Goal: Check status: Check status

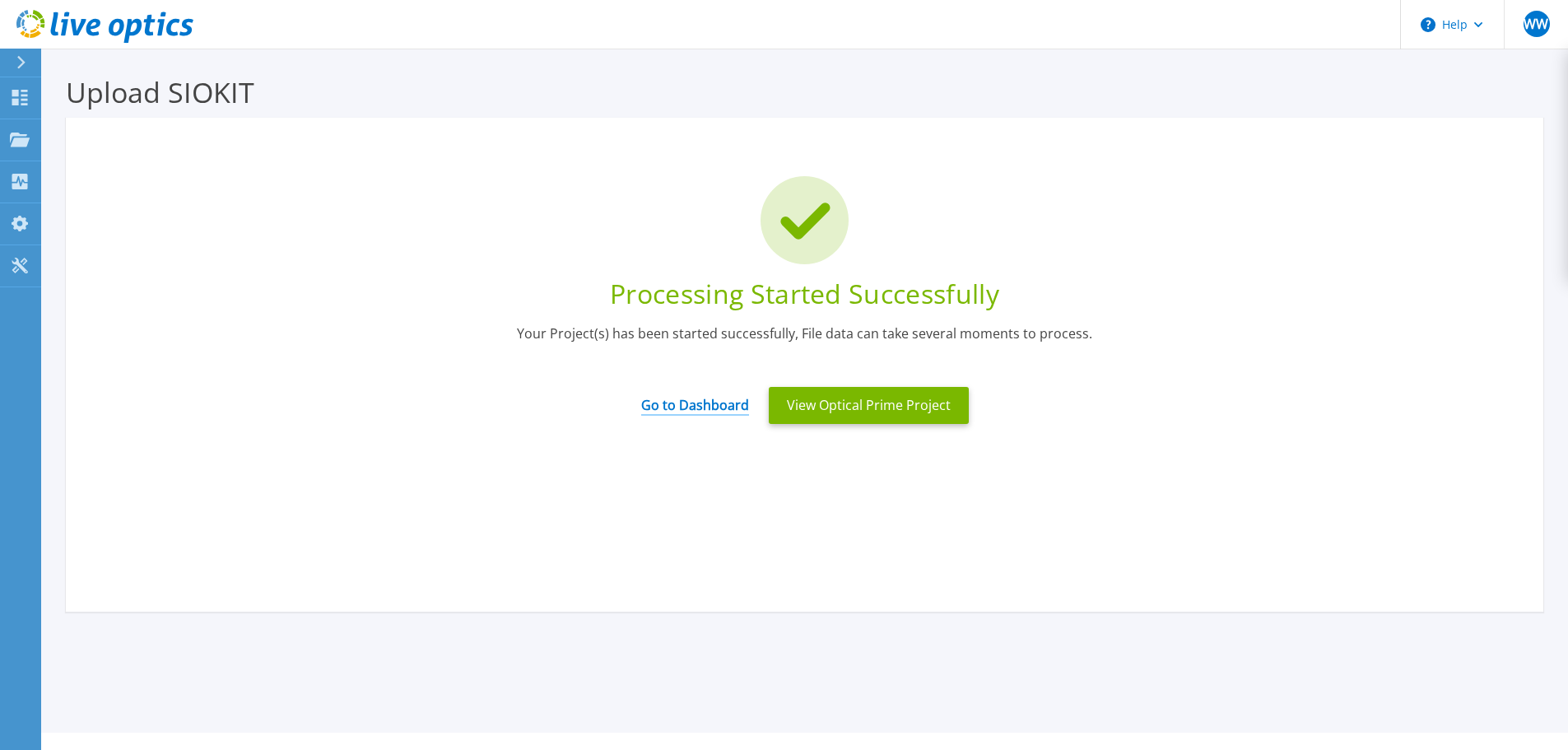
click at [676, 397] on link "Go to Dashboard" at bounding box center [695, 399] width 108 height 32
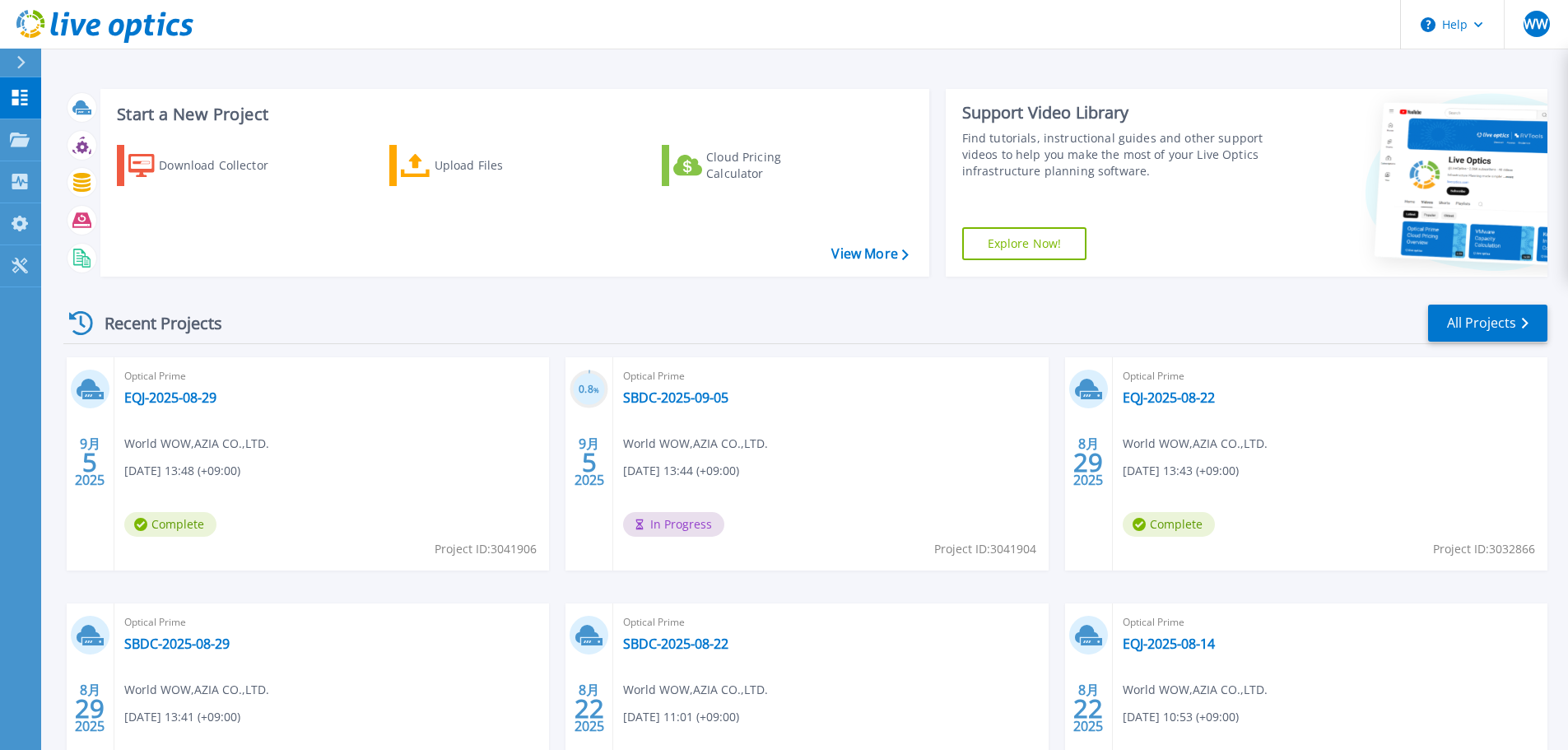
click at [173, 652] on div "Optical Prime SBDC-2025-08-29 World WOW , AZIA CO.,LTD. 08/29/2025, 13:41 (+09:…" at bounding box center [332, 710] width 435 height 213
click at [171, 647] on link "SBDC-2025-08-29" at bounding box center [177, 643] width 106 height 16
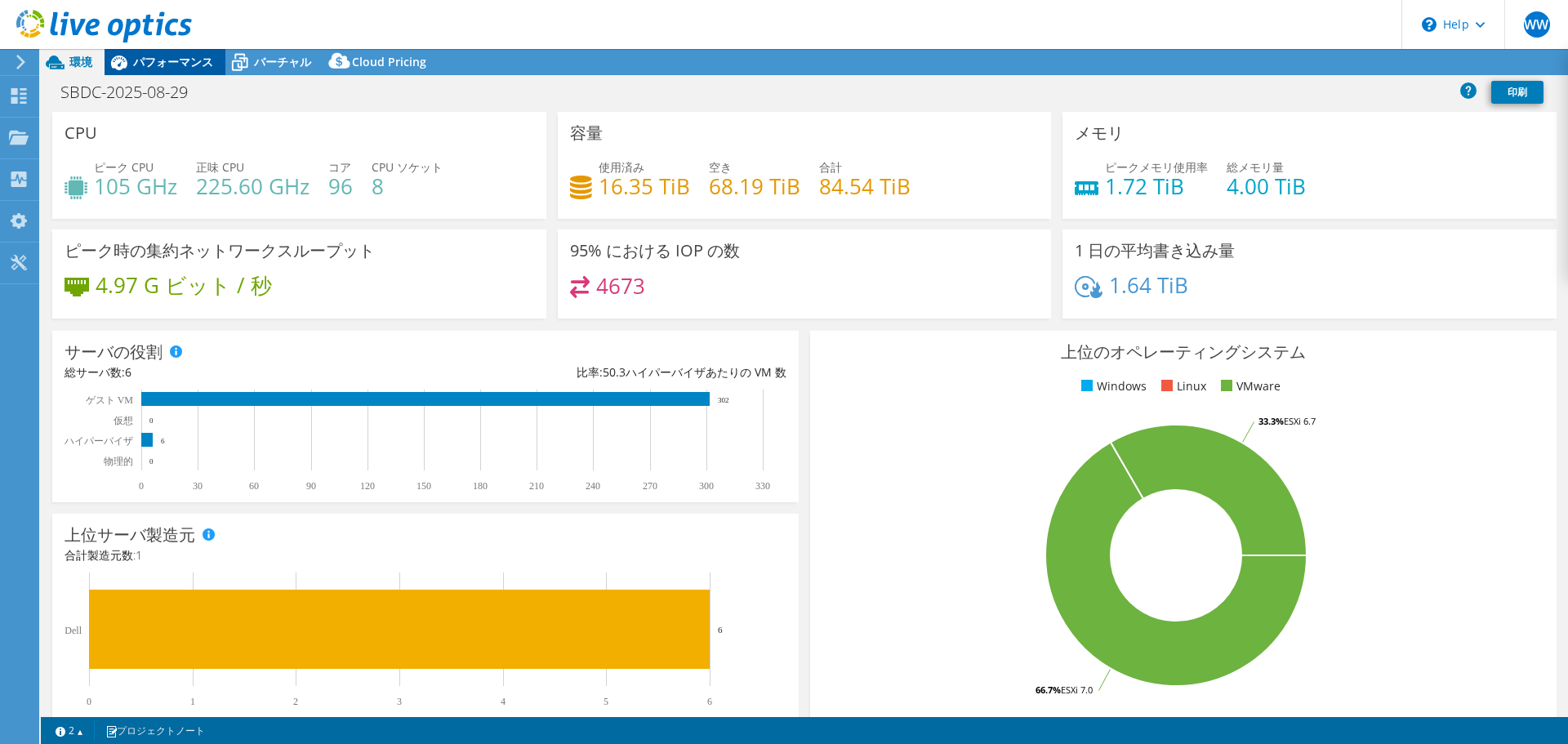
click at [181, 66] on span "パフォーマンス" at bounding box center [173, 61] width 80 height 15
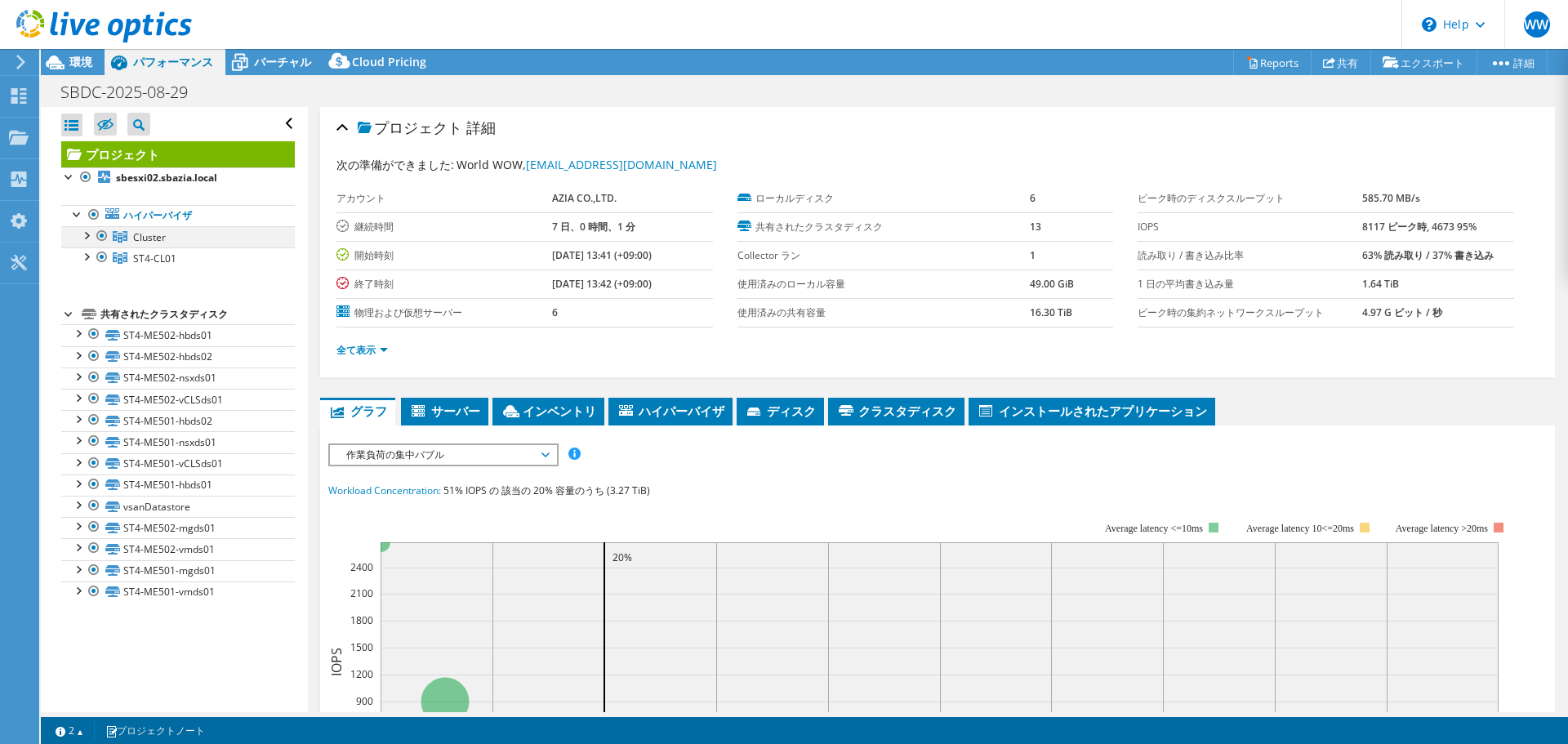
click at [106, 236] on div at bounding box center [102, 236] width 16 height 20
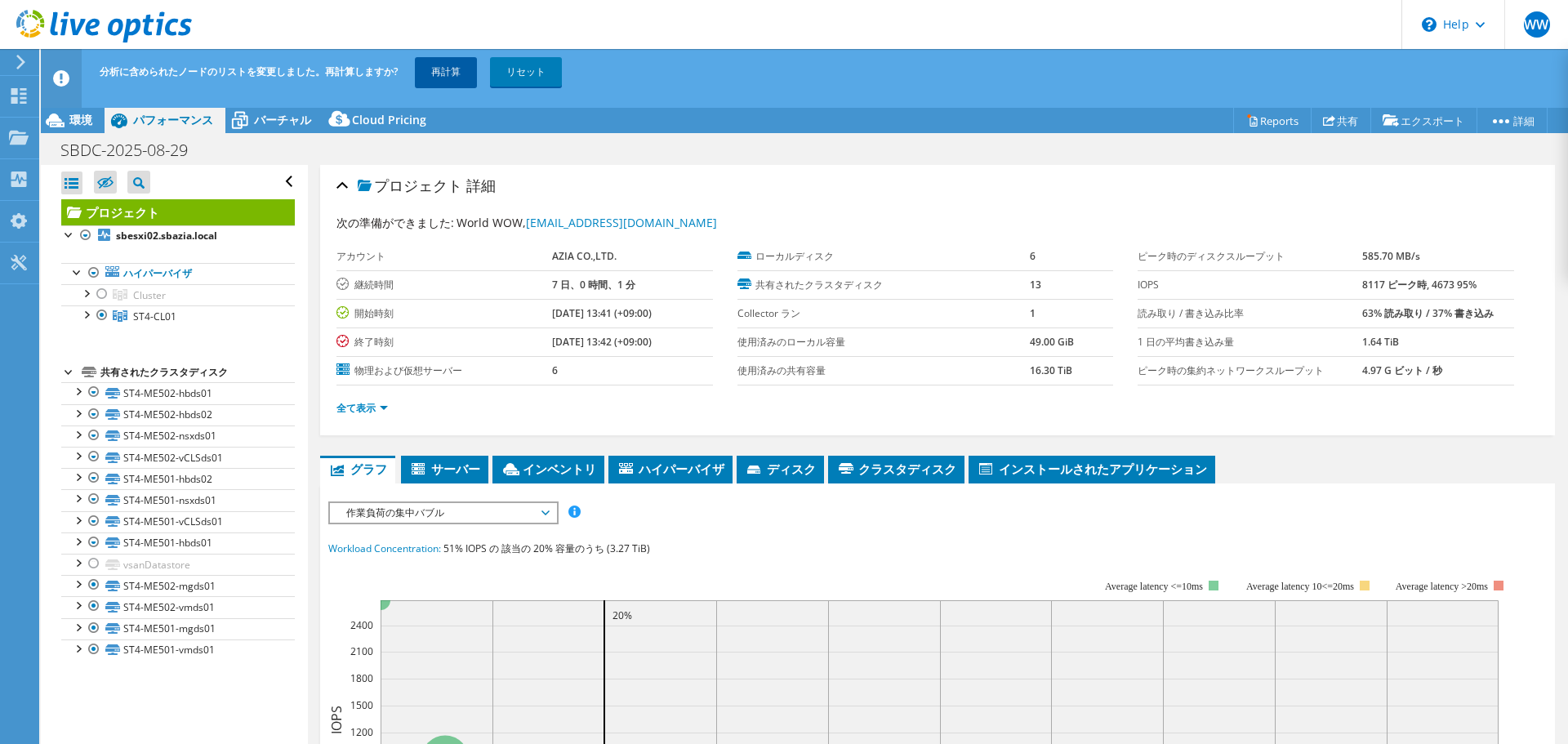
click at [441, 72] on link "再計算" at bounding box center [446, 71] width 62 height 30
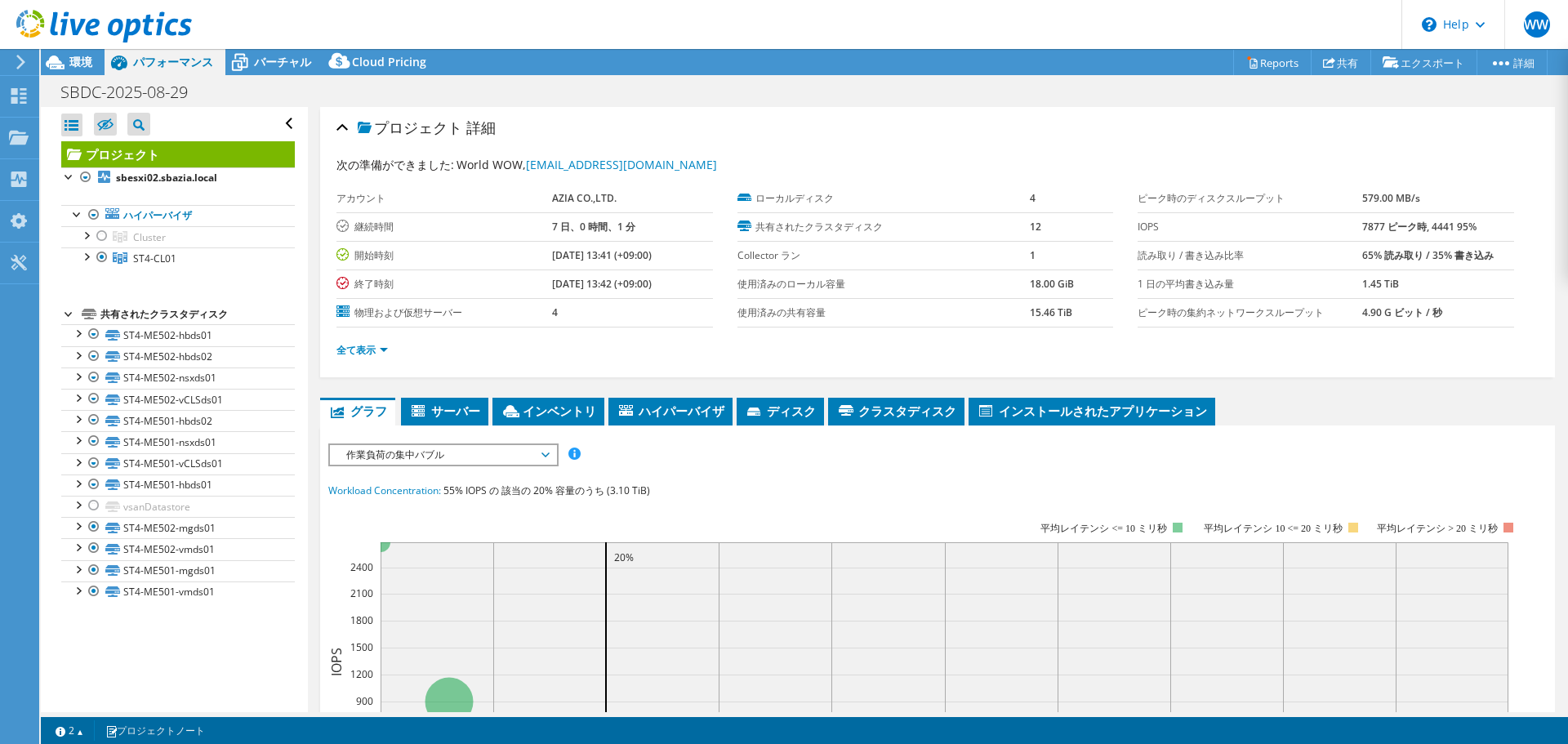
click at [59, 49] on div at bounding box center [96, 27] width 192 height 55
click at [61, 56] on icon at bounding box center [55, 62] width 29 height 29
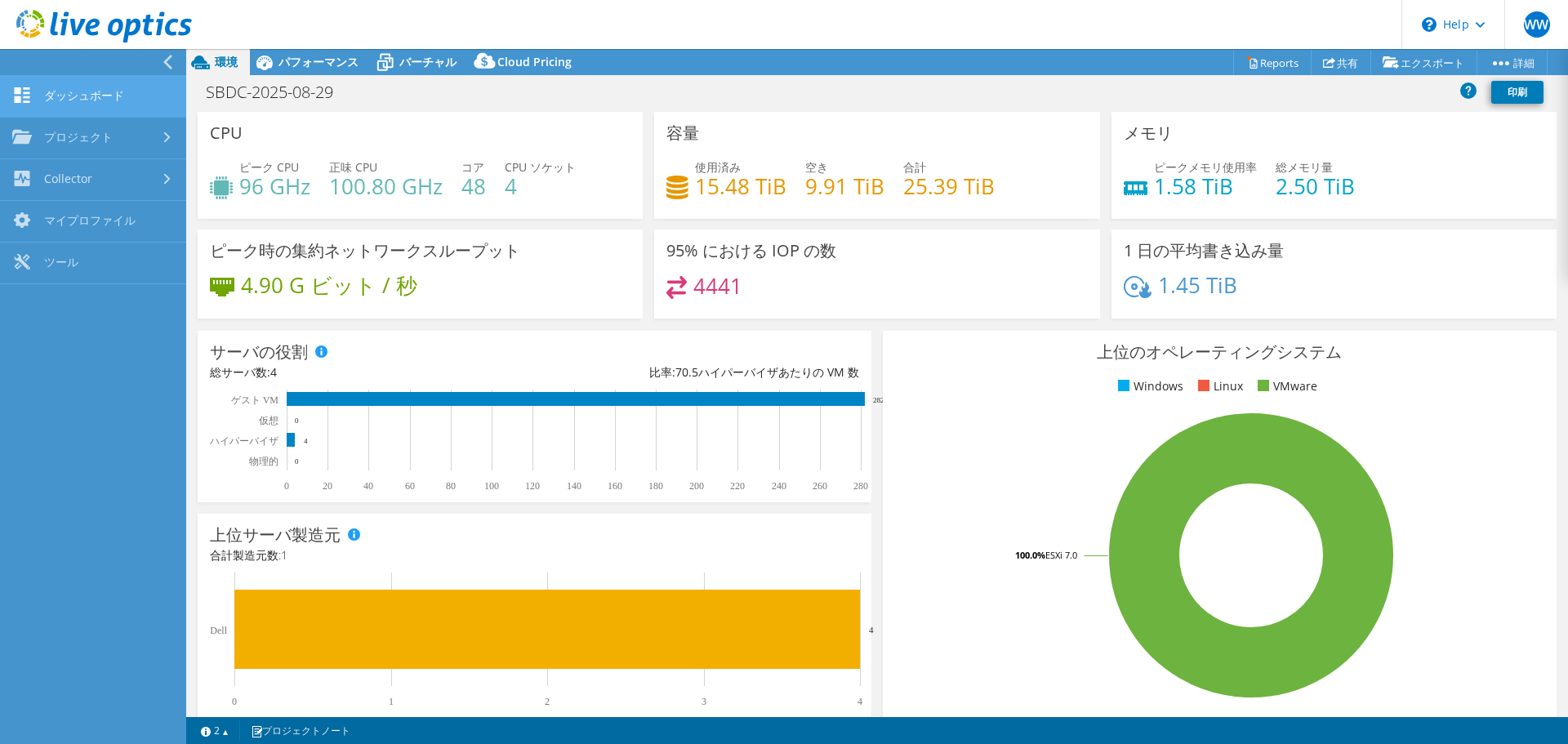
click at [76, 96] on link "ダッシュボード" at bounding box center [93, 97] width 186 height 42
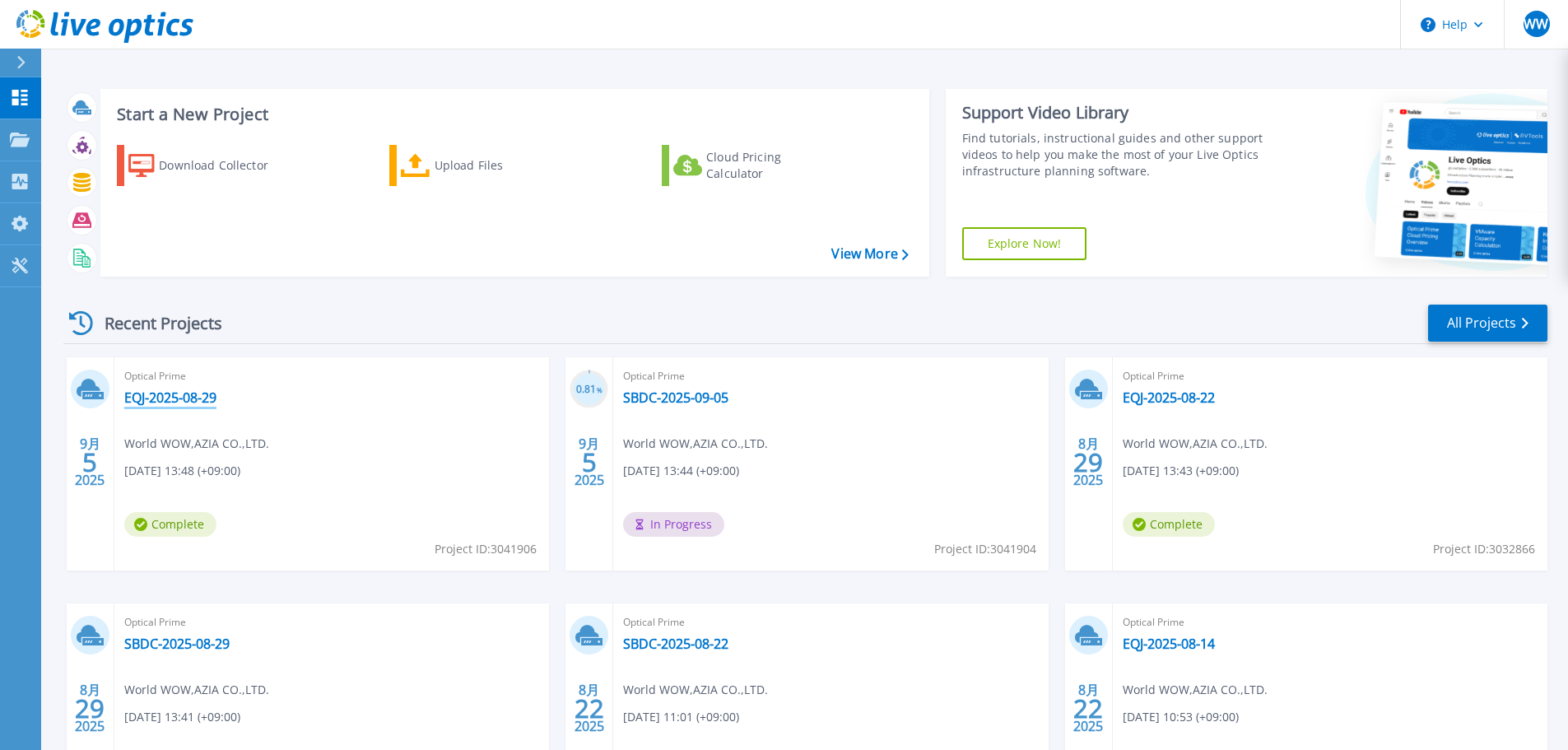
click at [204, 404] on link "EQJ-2025-08-29" at bounding box center [169, 397] width 92 height 16
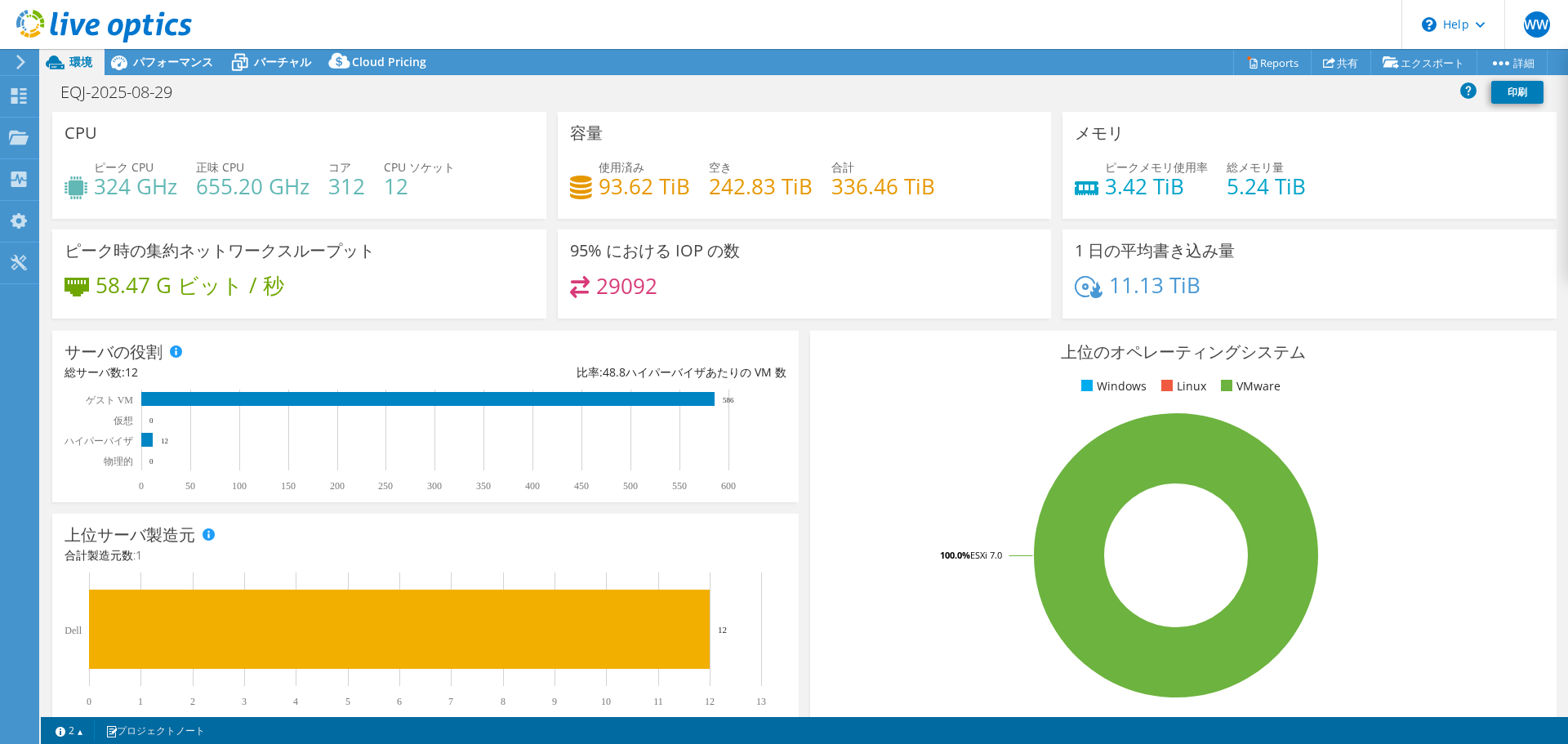
click at [20, 63] on icon at bounding box center [21, 62] width 13 height 14
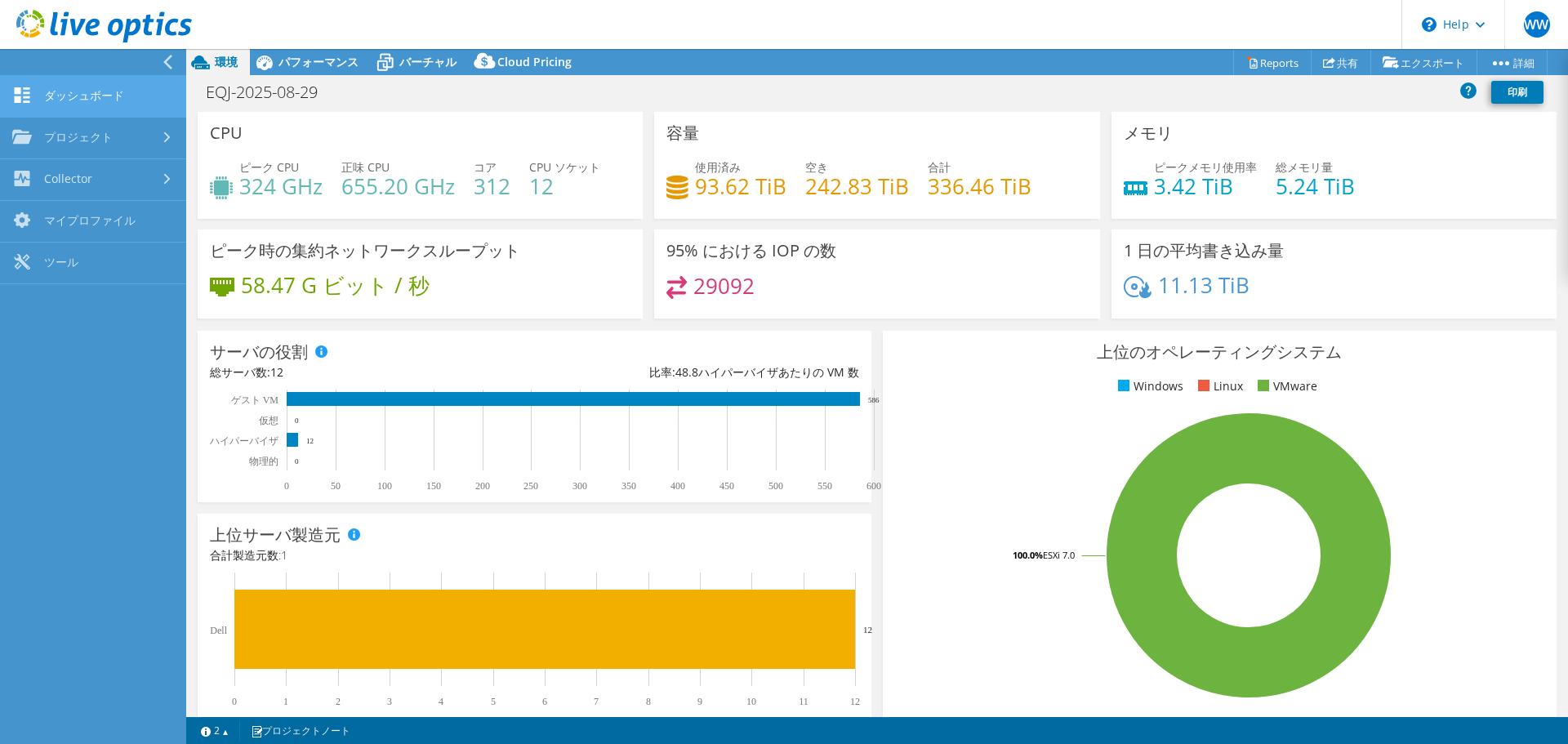
click at [80, 93] on link "ダッシュボード" at bounding box center [93, 97] width 186 height 42
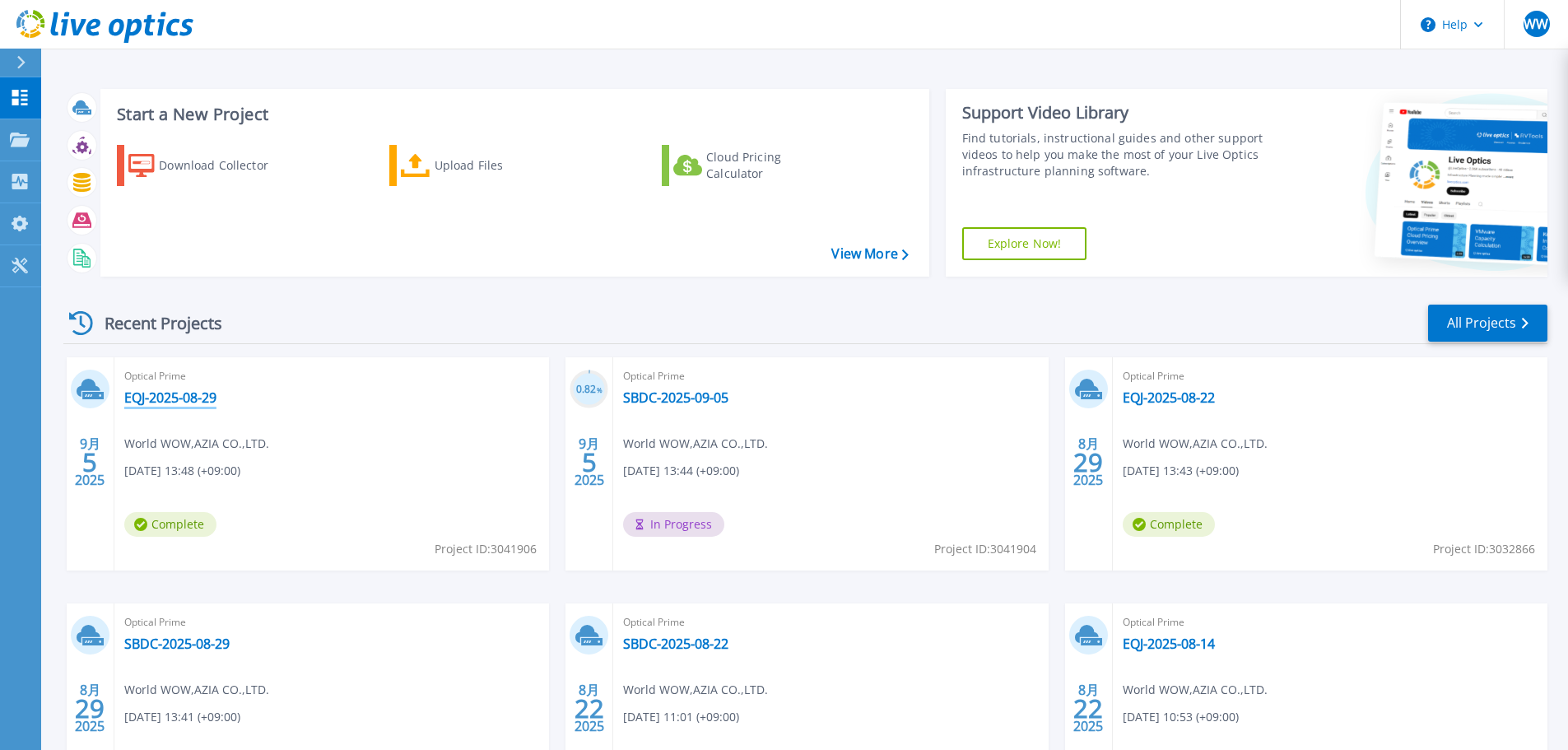
click at [146, 401] on link "EQJ-2025-08-29" at bounding box center [169, 397] width 92 height 16
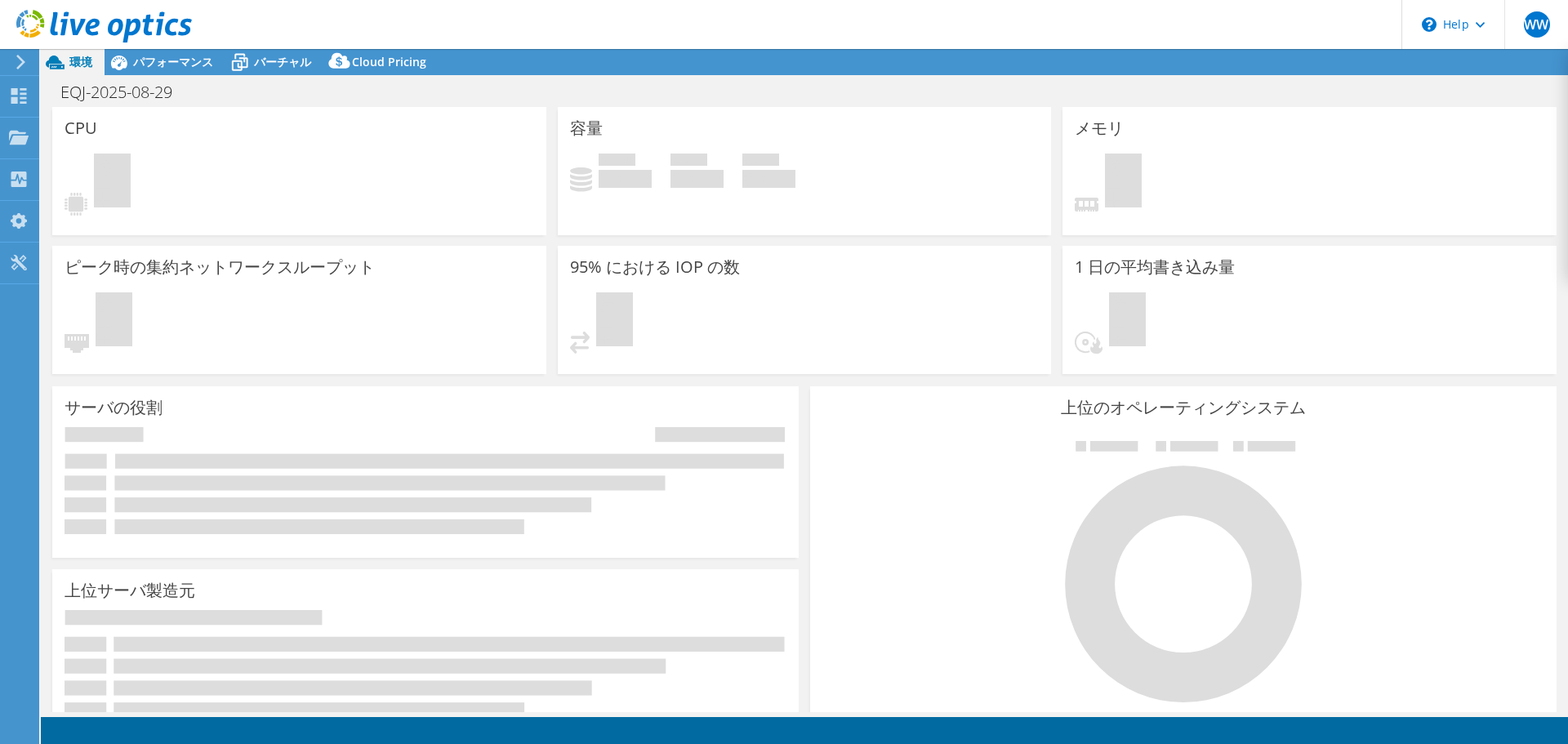
select select "USD"
